Goal: Information Seeking & Learning: Learn about a topic

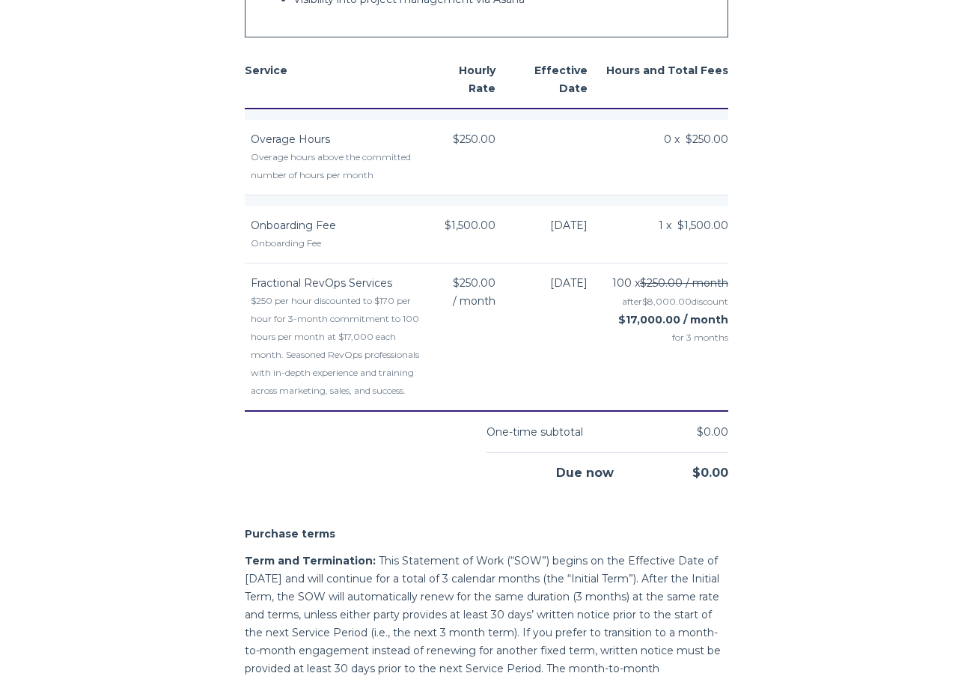
scroll to position [2141, 0]
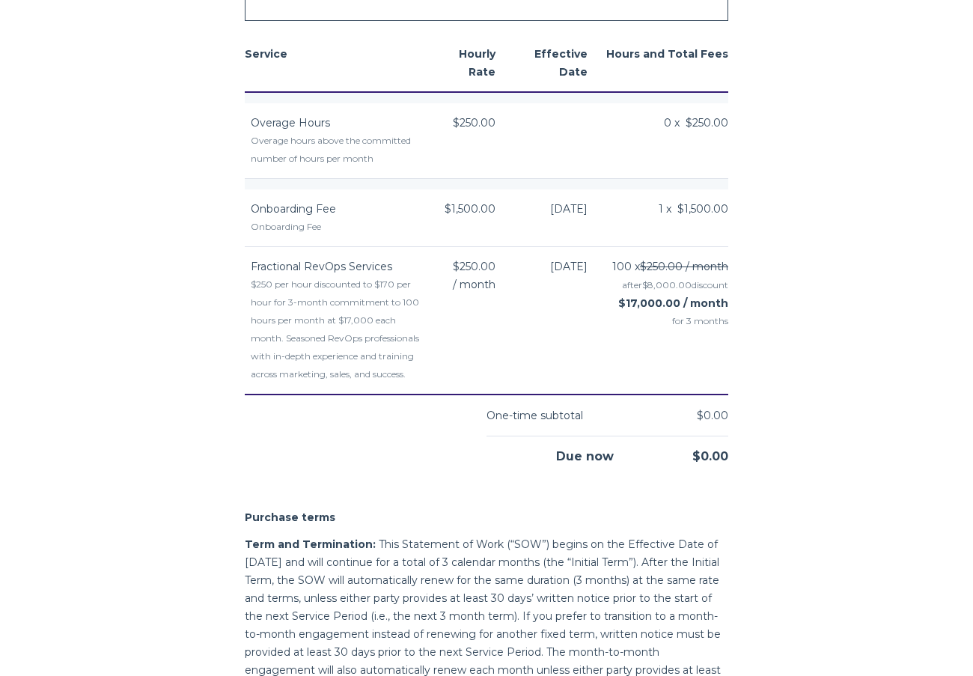
click at [540, 296] on td "[DATE]" at bounding box center [559, 320] width 92 height 148
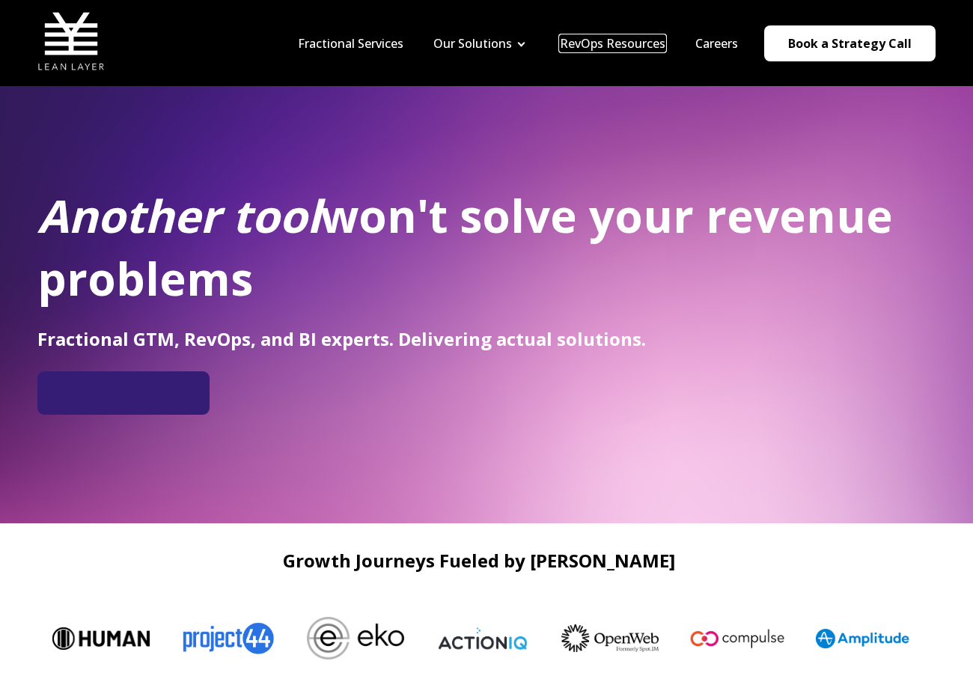
click at [634, 43] on link "RevOps Resources" at bounding box center [613, 43] width 106 height 16
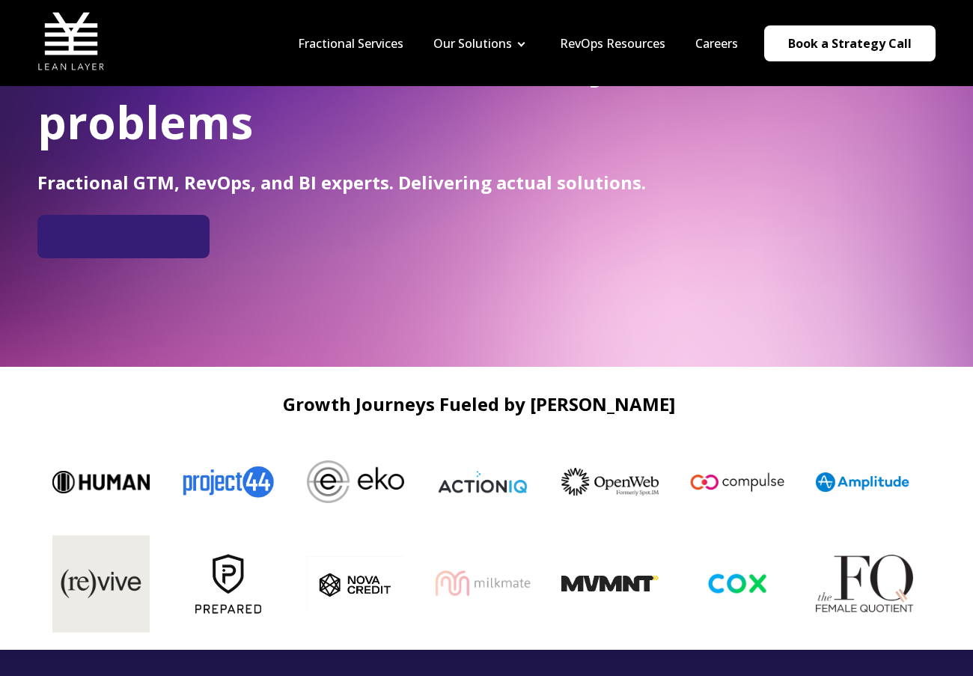
scroll to position [189, 0]
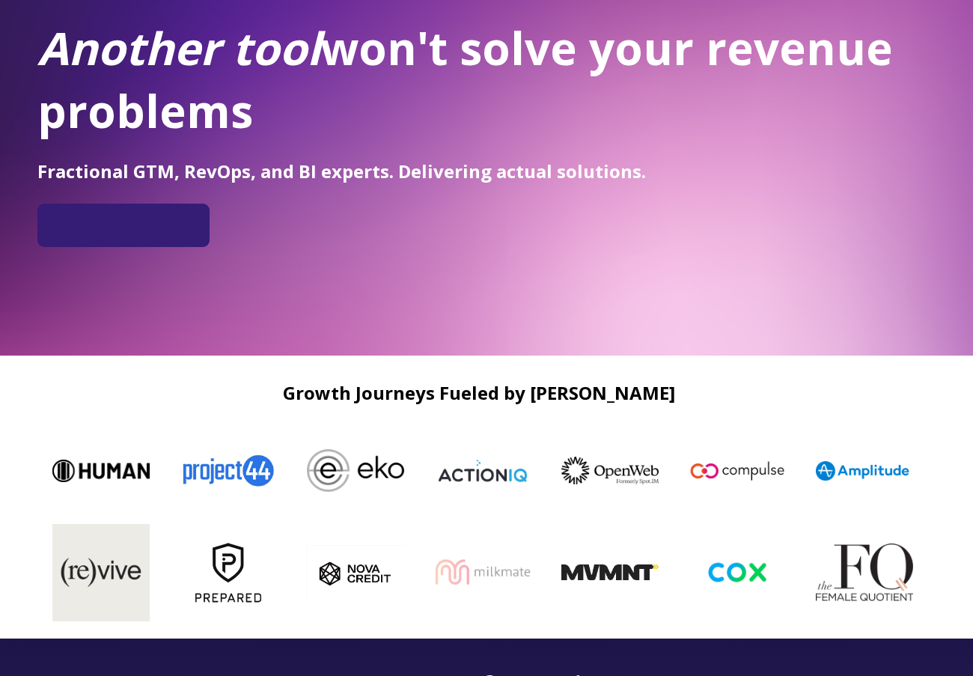
click at [856, 475] on img at bounding box center [847, 470] width 97 height 19
click at [856, 475] on img at bounding box center [854, 470] width 97 height 19
click at [856, 475] on img at bounding box center [850, 470] width 97 height 19
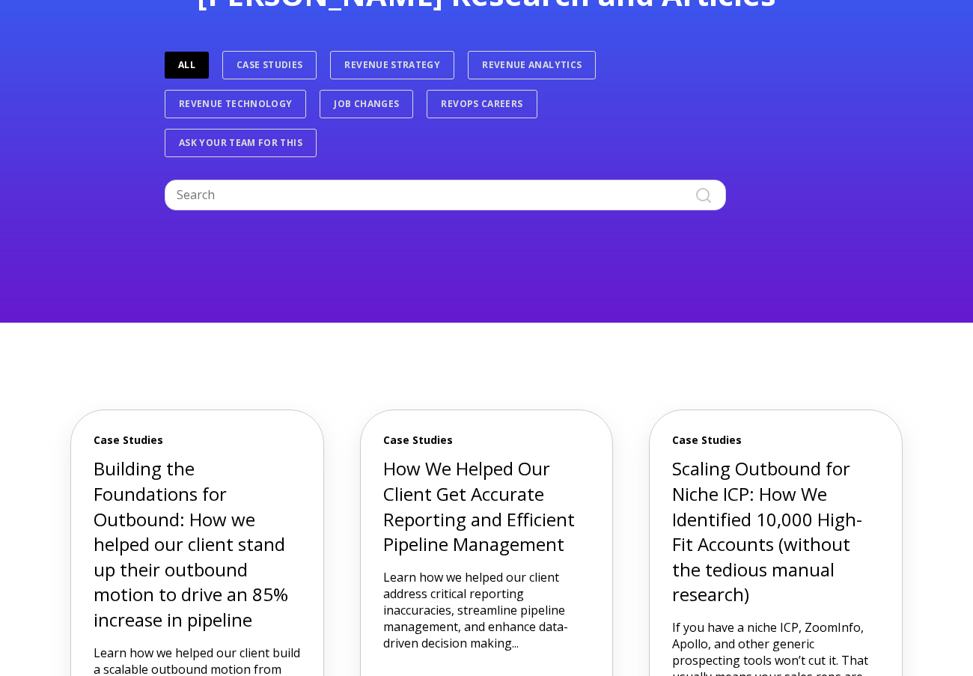
scroll to position [116, 0]
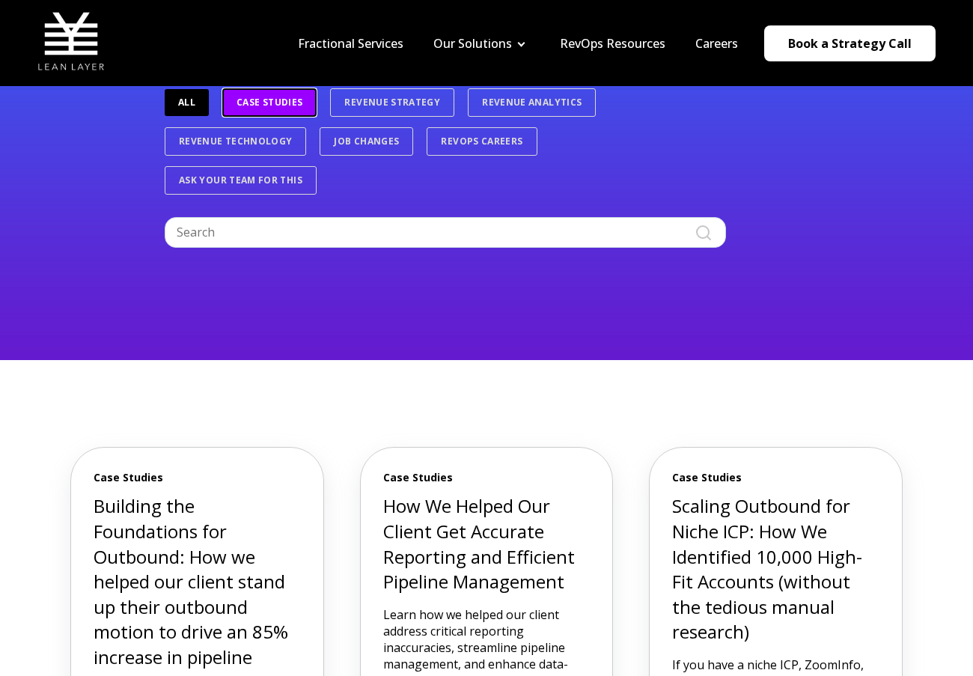
click at [278, 109] on link "Case Studies" at bounding box center [269, 102] width 94 height 28
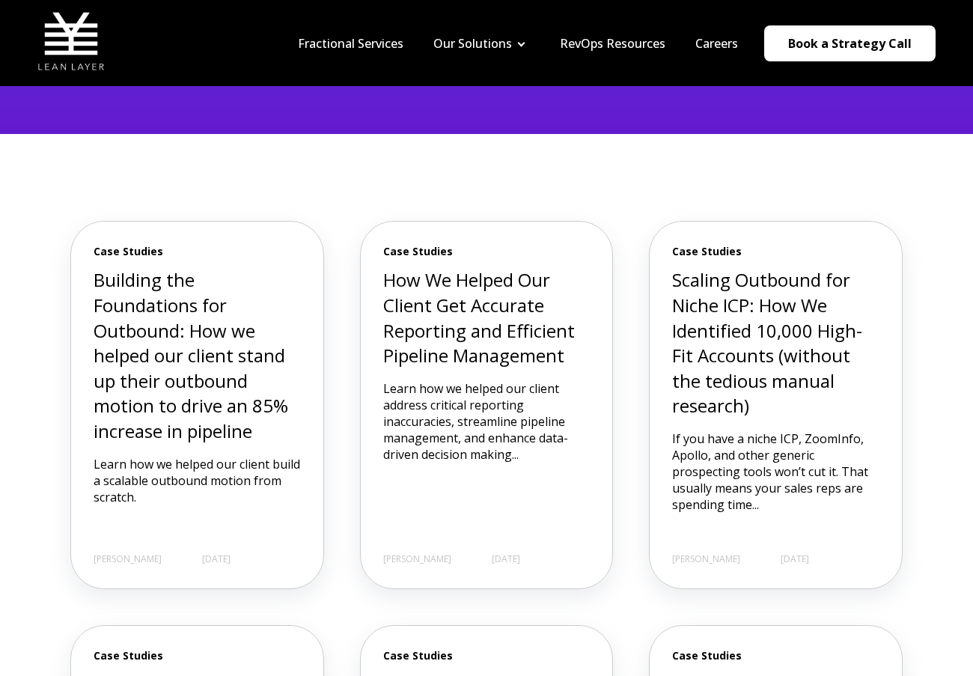
scroll to position [597, 0]
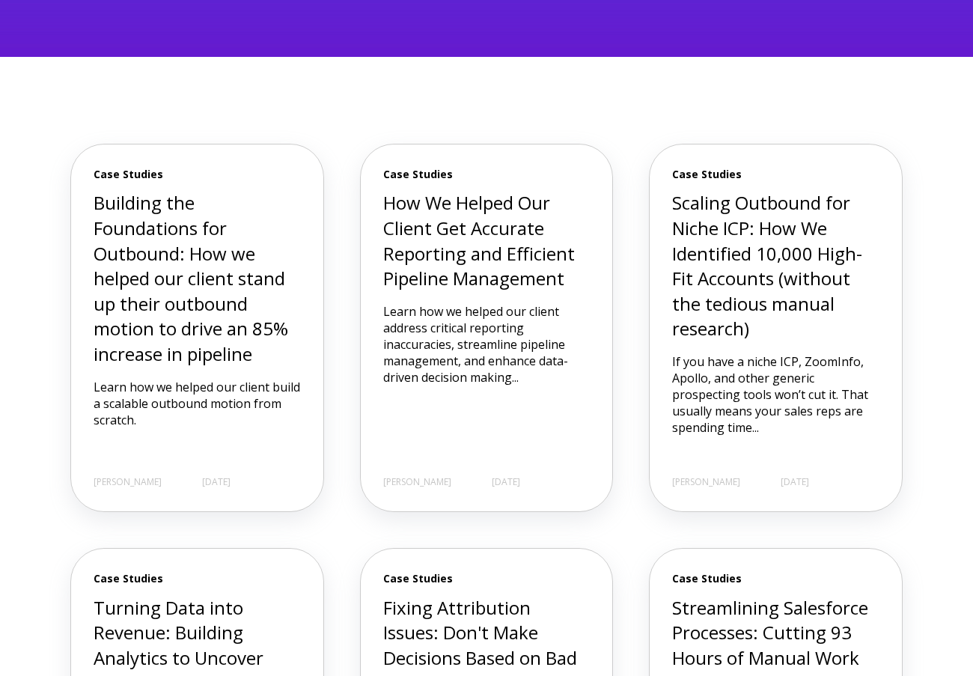
scroll to position [438, 0]
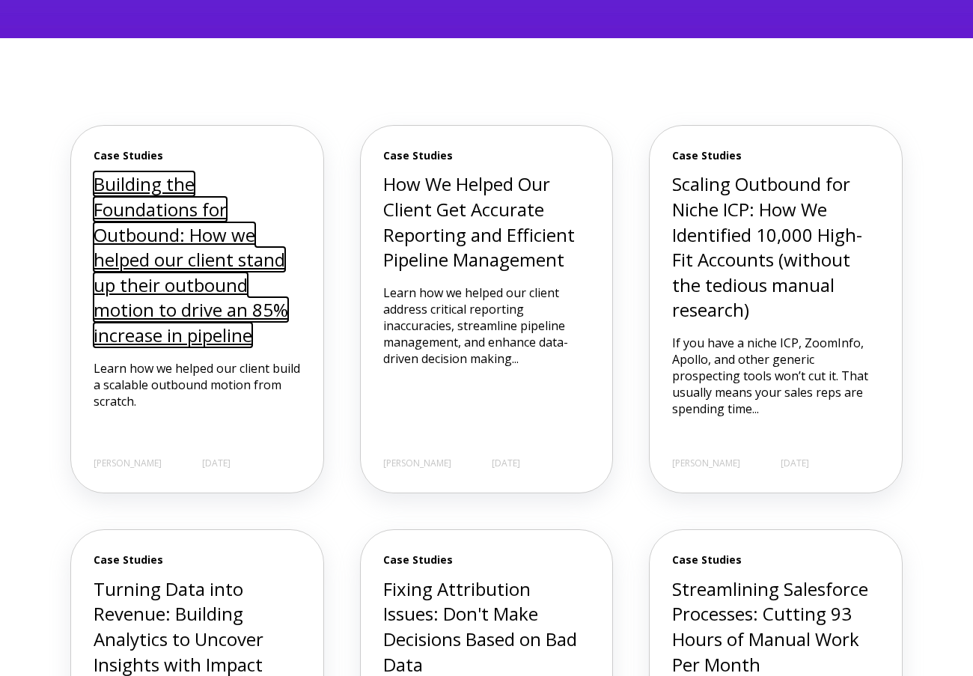
click at [273, 263] on link "Building the Foundations for Outbound: How we helped our client stand up their …" at bounding box center [191, 259] width 195 height 176
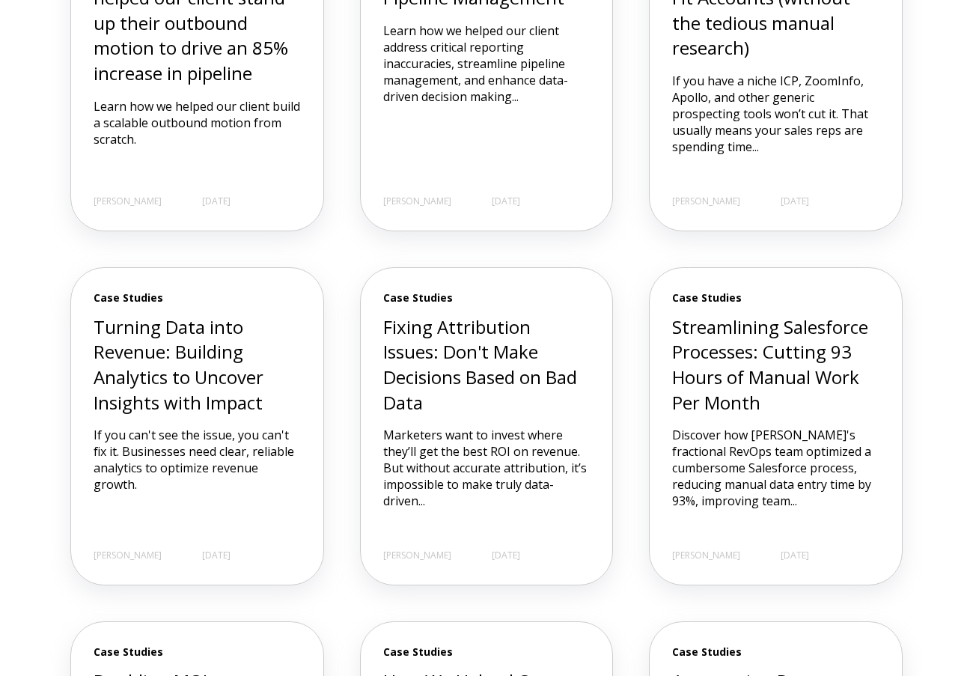
scroll to position [741, 0]
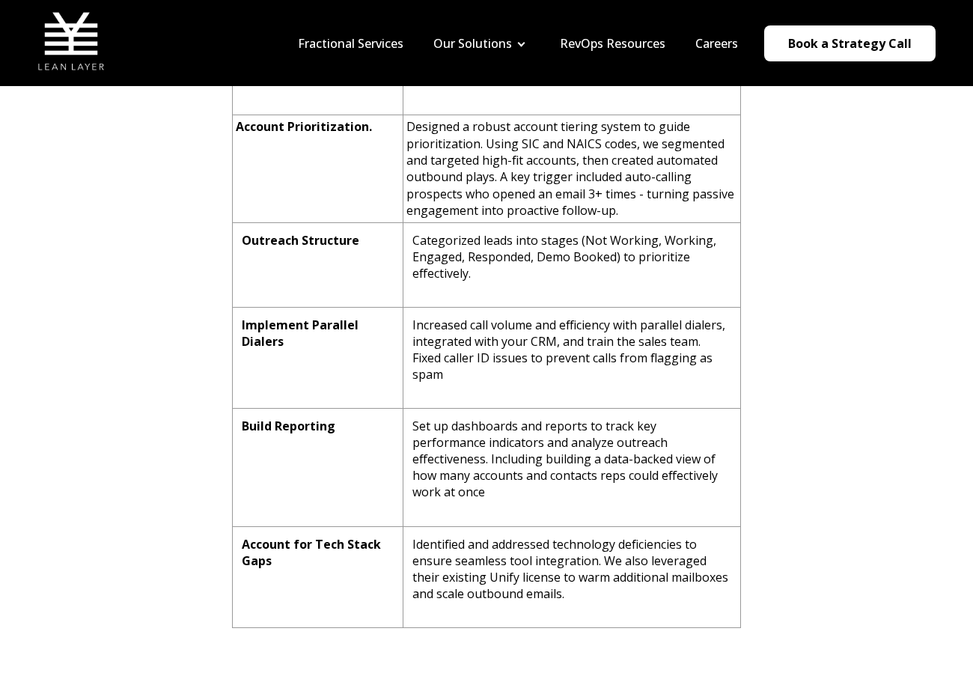
scroll to position [2128, 0]
